Goal: Use online tool/utility: Utilize a website feature to perform a specific function

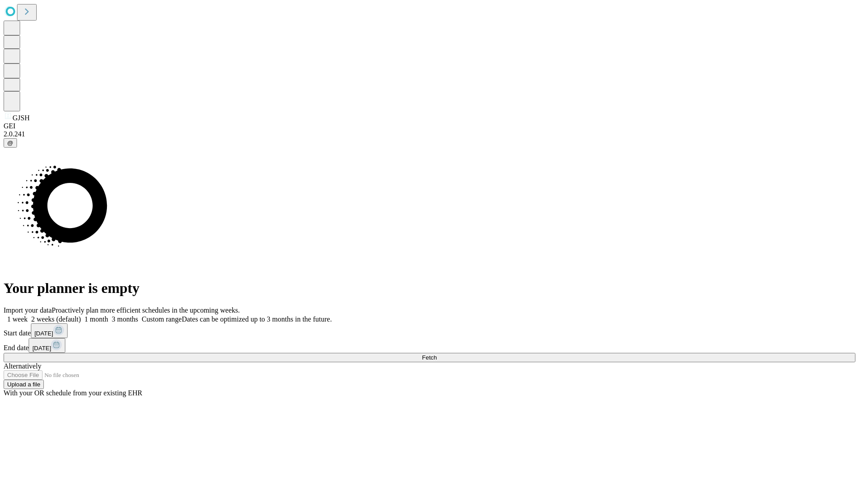
click at [437, 354] on span "Fetch" at bounding box center [429, 357] width 15 height 7
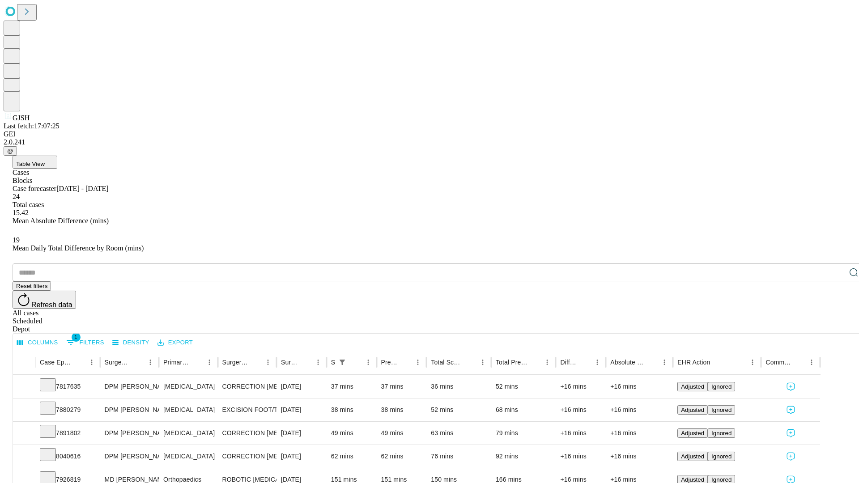
click at [45, 161] on span "Table View" at bounding box center [30, 164] width 29 height 7
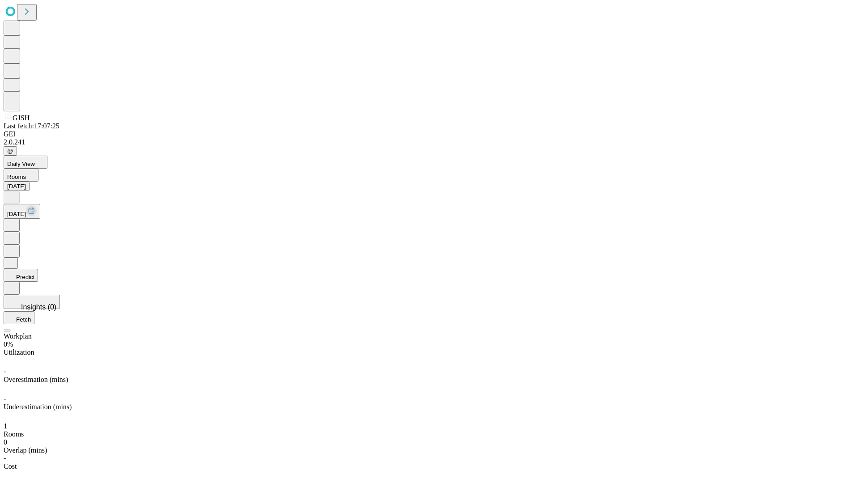
click at [38, 269] on button "Predict" at bounding box center [21, 275] width 34 height 13
